Goal: Task Accomplishment & Management: Manage account settings

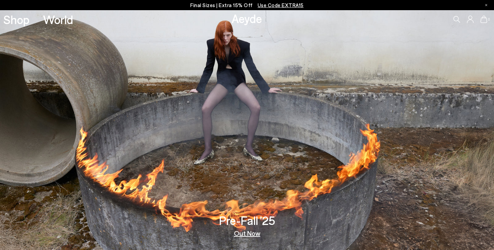
click at [278, 7] on span "Use Code EXTRA15" at bounding box center [281, 5] width 46 height 6
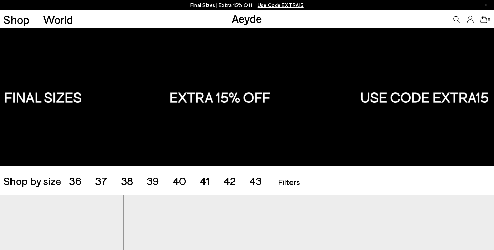
click at [470, 20] on icon at bounding box center [470, 19] width 7 height 7
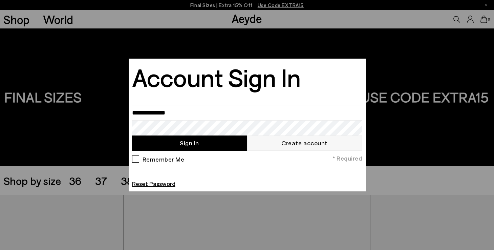
click at [295, 104] on div "Account Sign In Sign In Create account Remember Me * Required Reset Password" at bounding box center [247, 125] width 230 height 126
click at [294, 115] on input "email" at bounding box center [247, 112] width 230 height 15
click at [213, 112] on input "email" at bounding box center [247, 112] width 230 height 15
type input "**********"
click at [189, 143] on button "Sign In" at bounding box center [189, 142] width 115 height 15
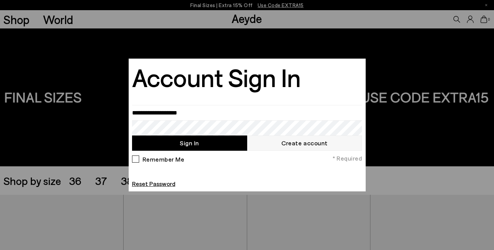
click at [195, 145] on button "Sign In" at bounding box center [189, 142] width 115 height 15
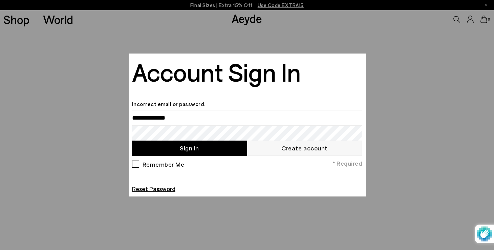
click at [368, 60] on div at bounding box center [247, 125] width 494 height 250
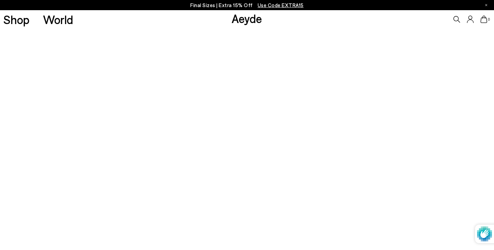
click at [239, 20] on link "Aeyde" at bounding box center [247, 18] width 30 height 14
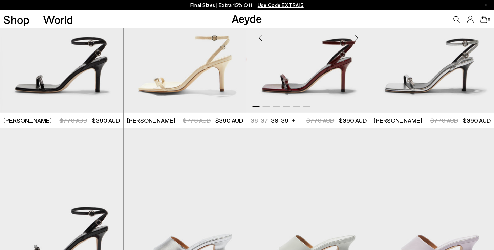
scroll to position [1258, 0]
